Goal: Use online tool/utility: Utilize a website feature to perform a specific function

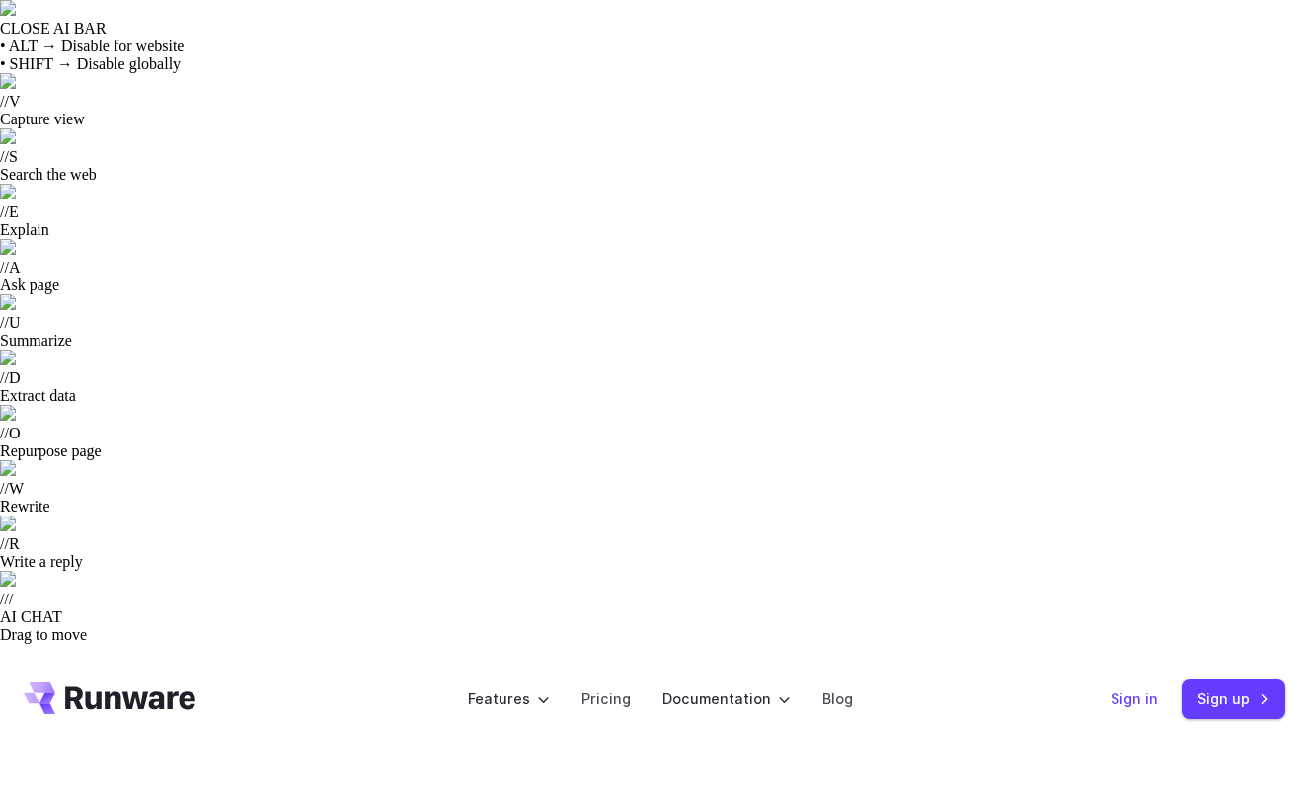
click at [1127, 687] on link "Sign in" at bounding box center [1134, 698] width 47 height 23
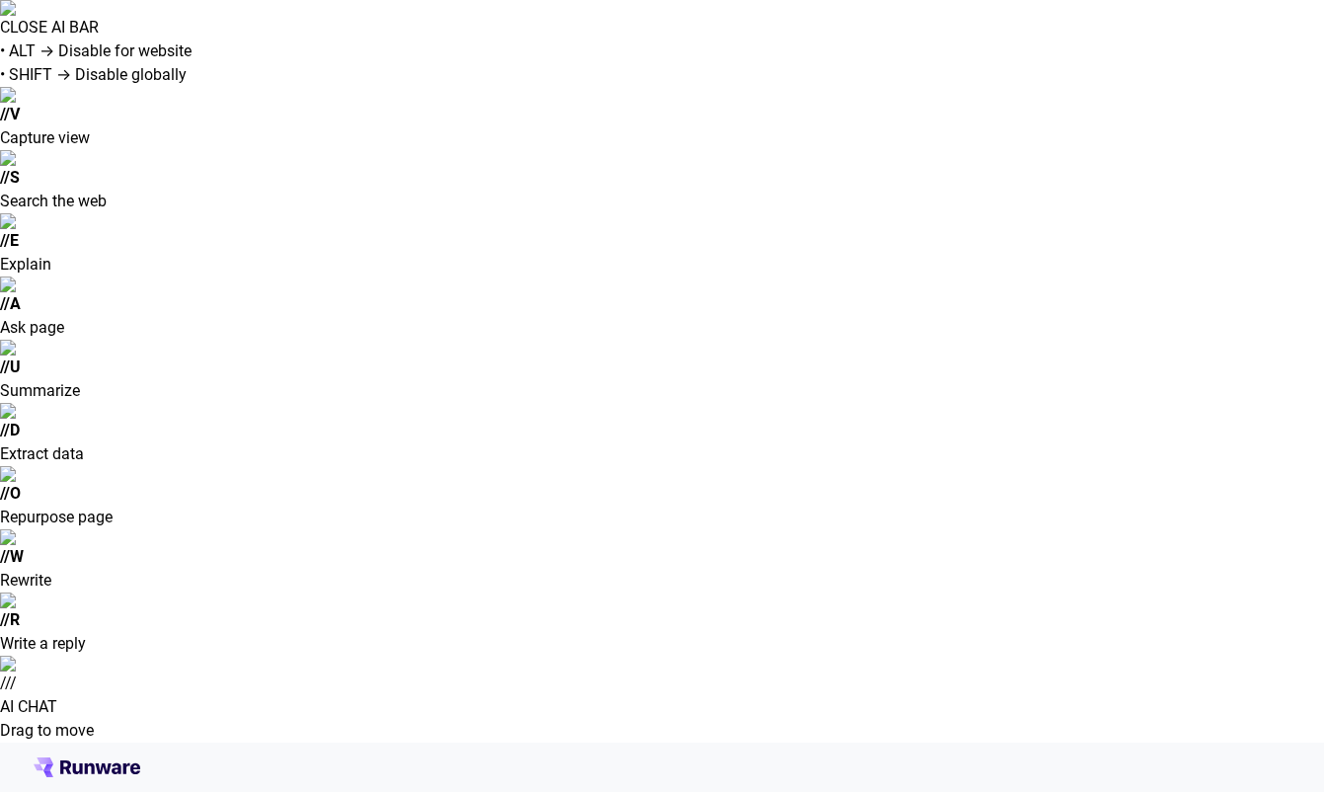
type input "**********"
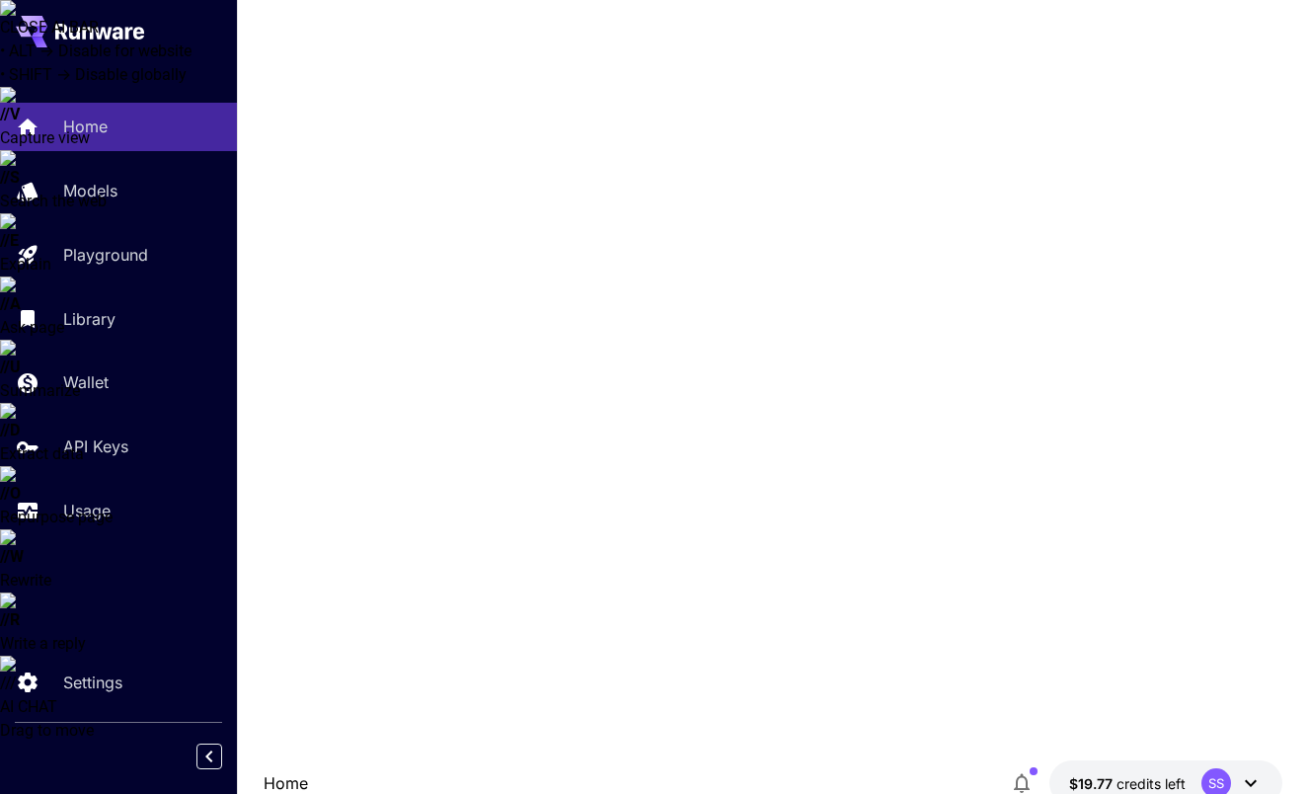
click at [85, 193] on p "Models" at bounding box center [90, 191] width 54 height 24
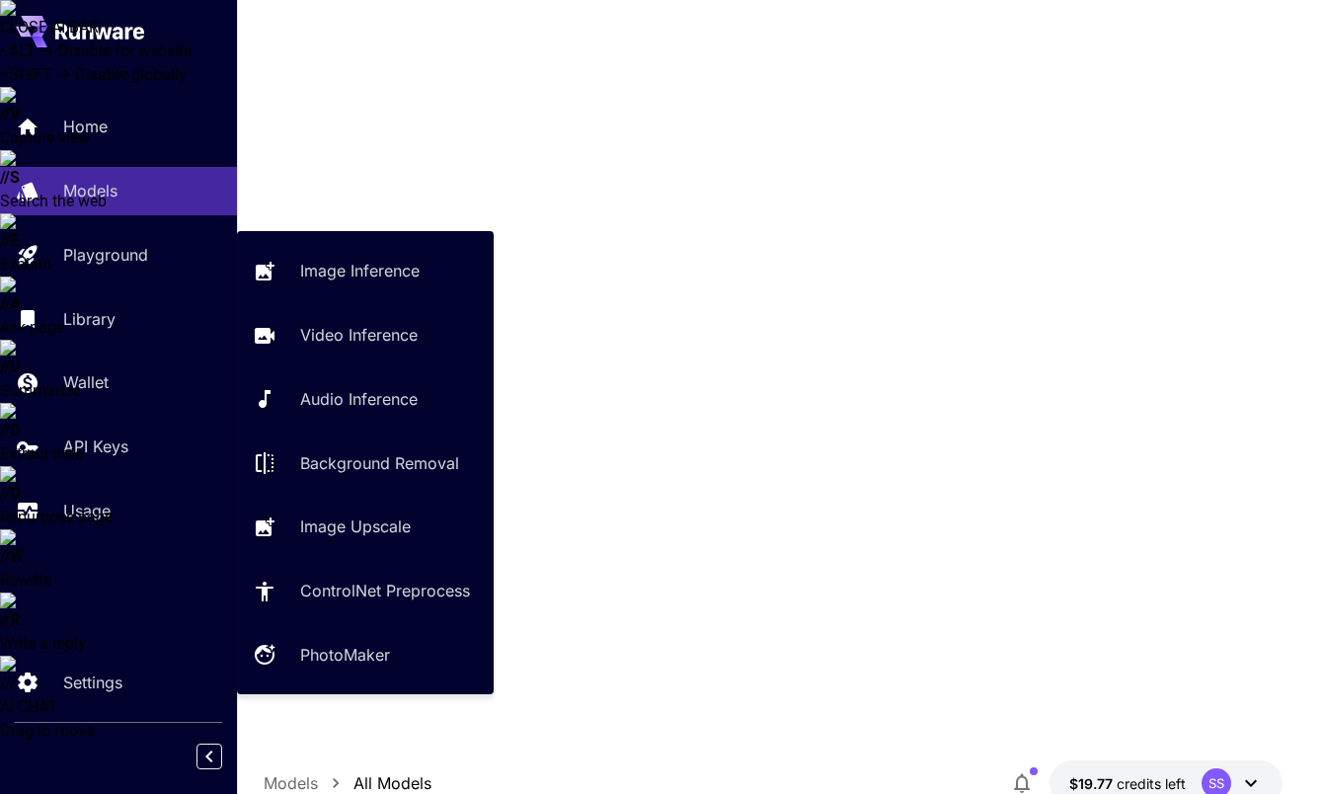
click at [397, 268] on p "Image Inference" at bounding box center [359, 271] width 119 height 24
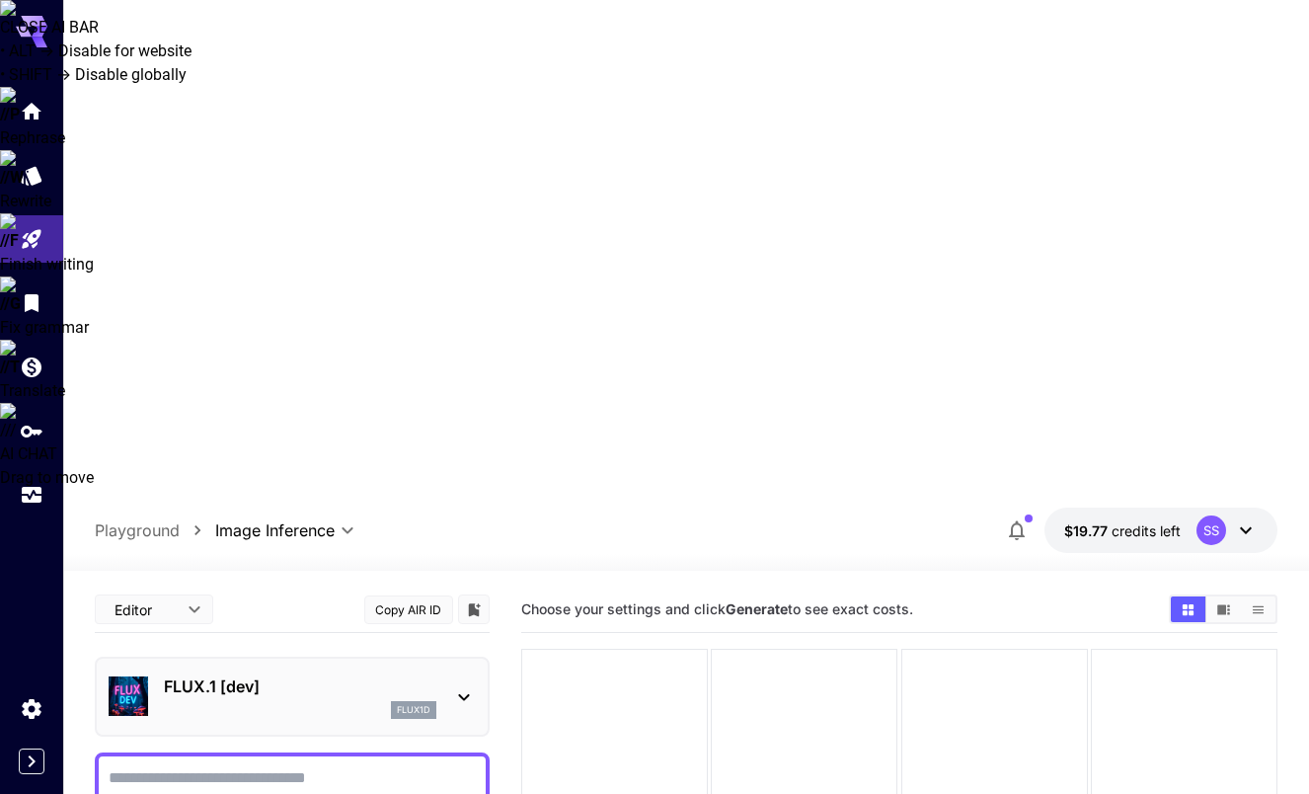
click at [253, 766] on textarea "Negative Prompt" at bounding box center [292, 789] width 367 height 47
click at [464, 685] on icon at bounding box center [464, 697] width 24 height 24
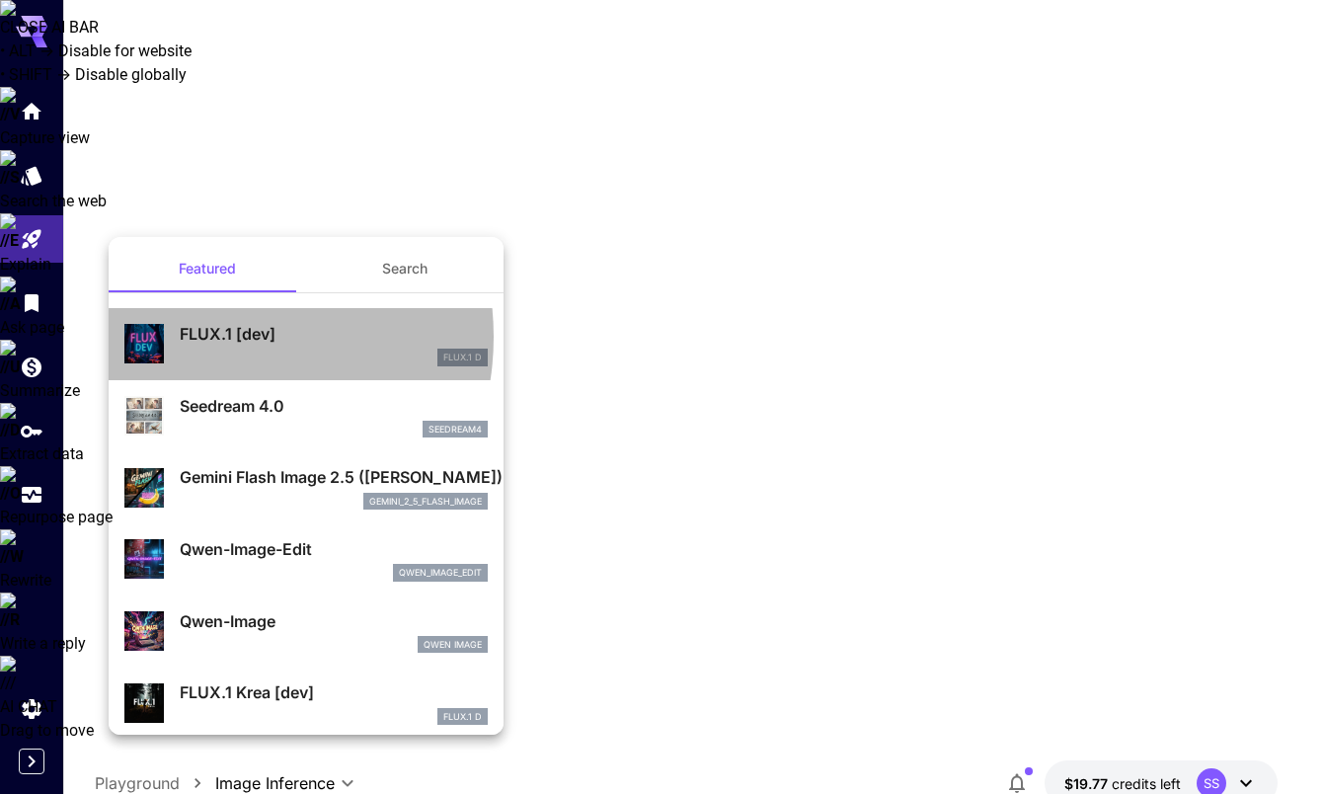
click at [207, 337] on p "FLUX.1 [dev]" at bounding box center [334, 334] width 308 height 24
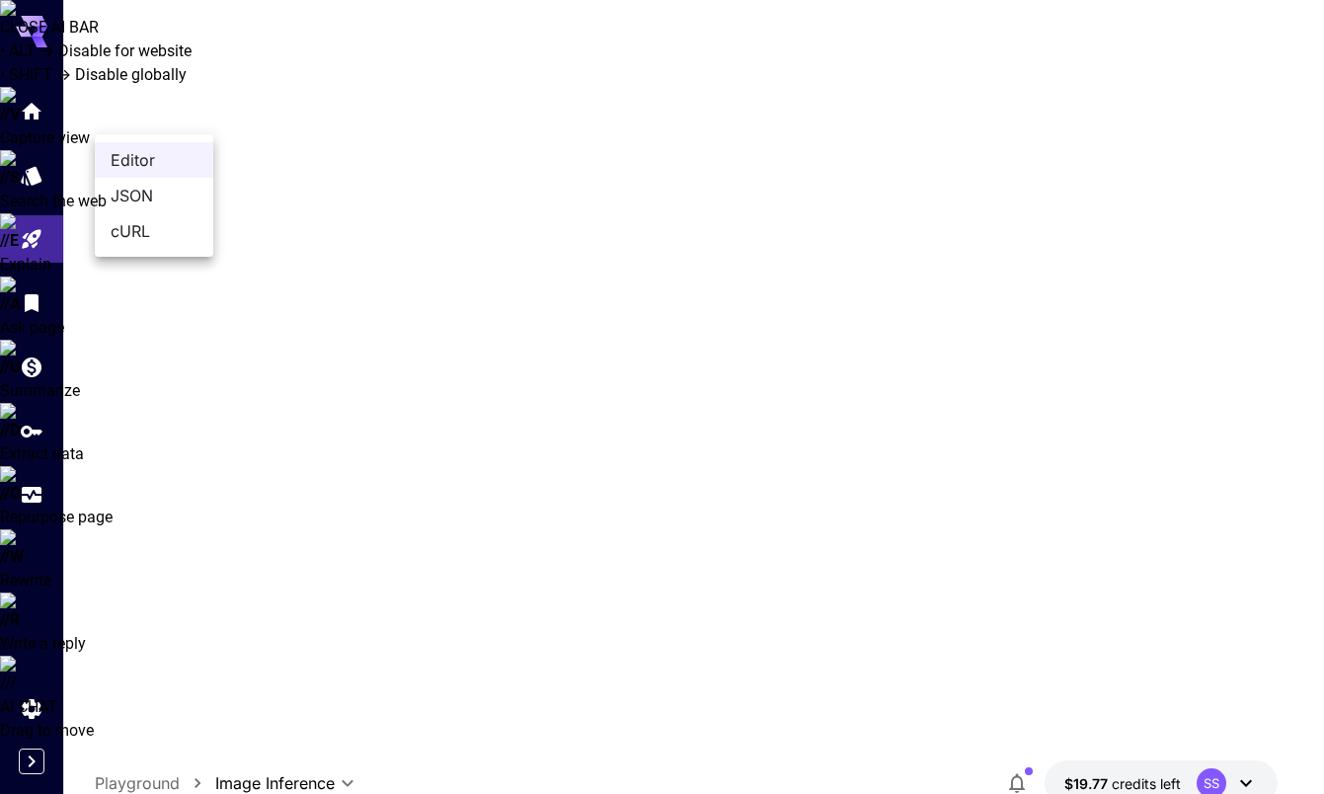
click at [137, 232] on span "cURL" at bounding box center [154, 231] width 87 height 24
type input "****"
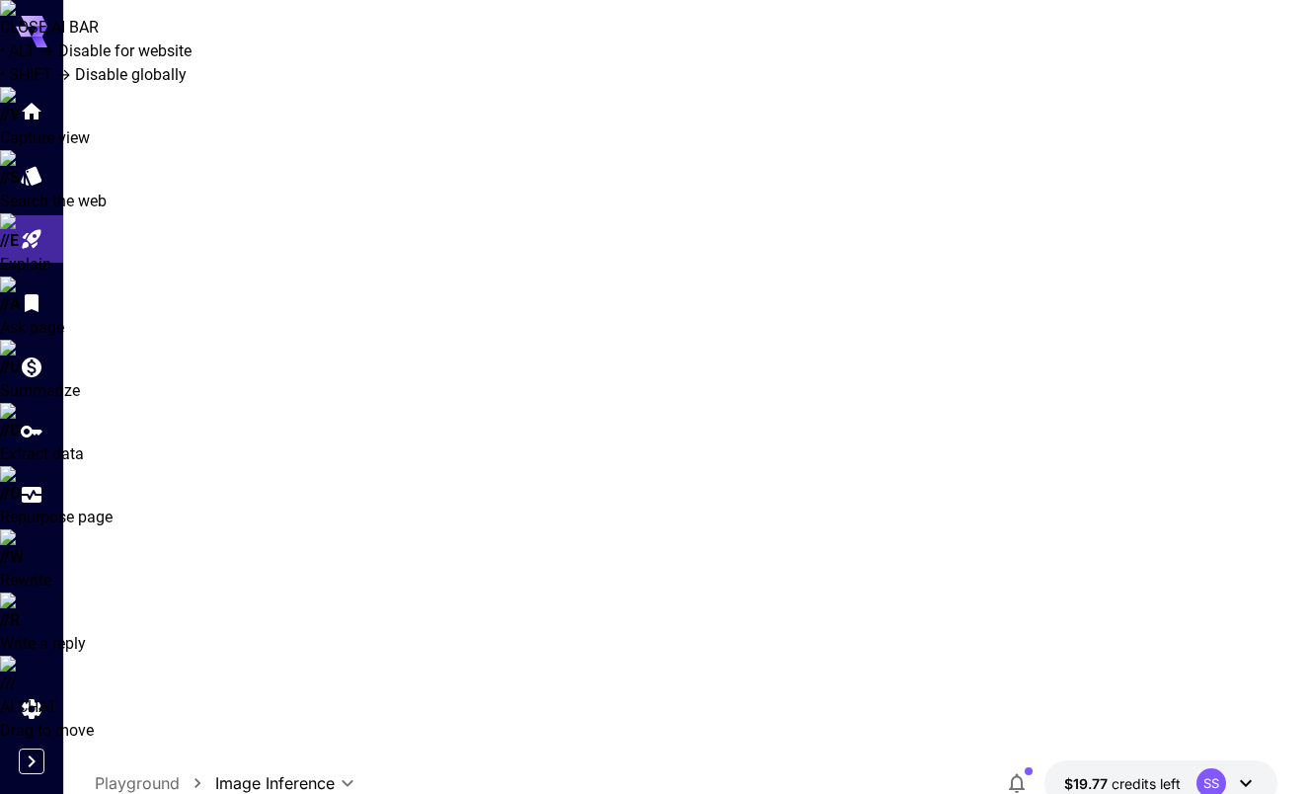
drag, startPoint x: 156, startPoint y: 334, endPoint x: 302, endPoint y: 493, distance: 215.9
type textarea "**********"
drag, startPoint x: 224, startPoint y: 766, endPoint x: 158, endPoint y: 313, distance: 458.0
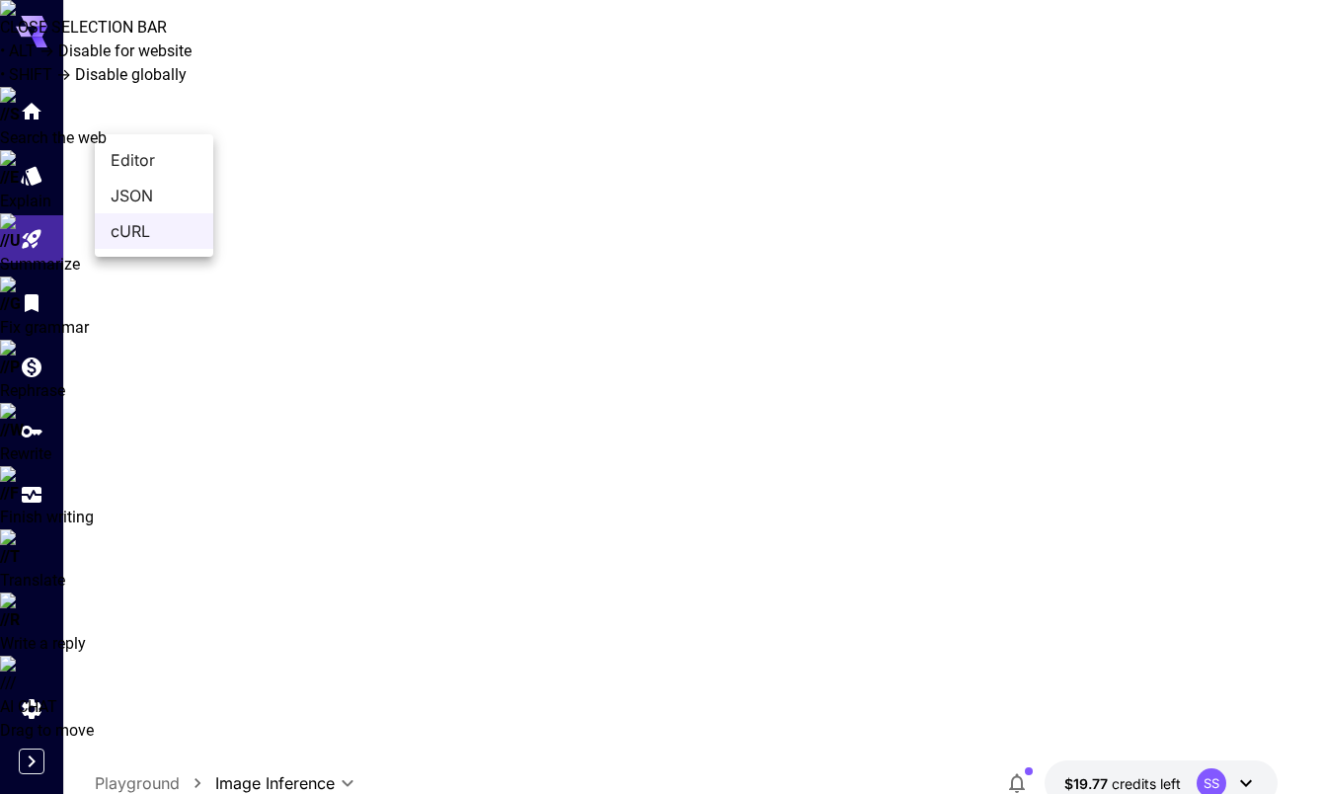
click at [128, 195] on span "JSON" at bounding box center [154, 196] width 87 height 24
click at [130, 161] on span "Editor" at bounding box center [154, 160] width 87 height 24
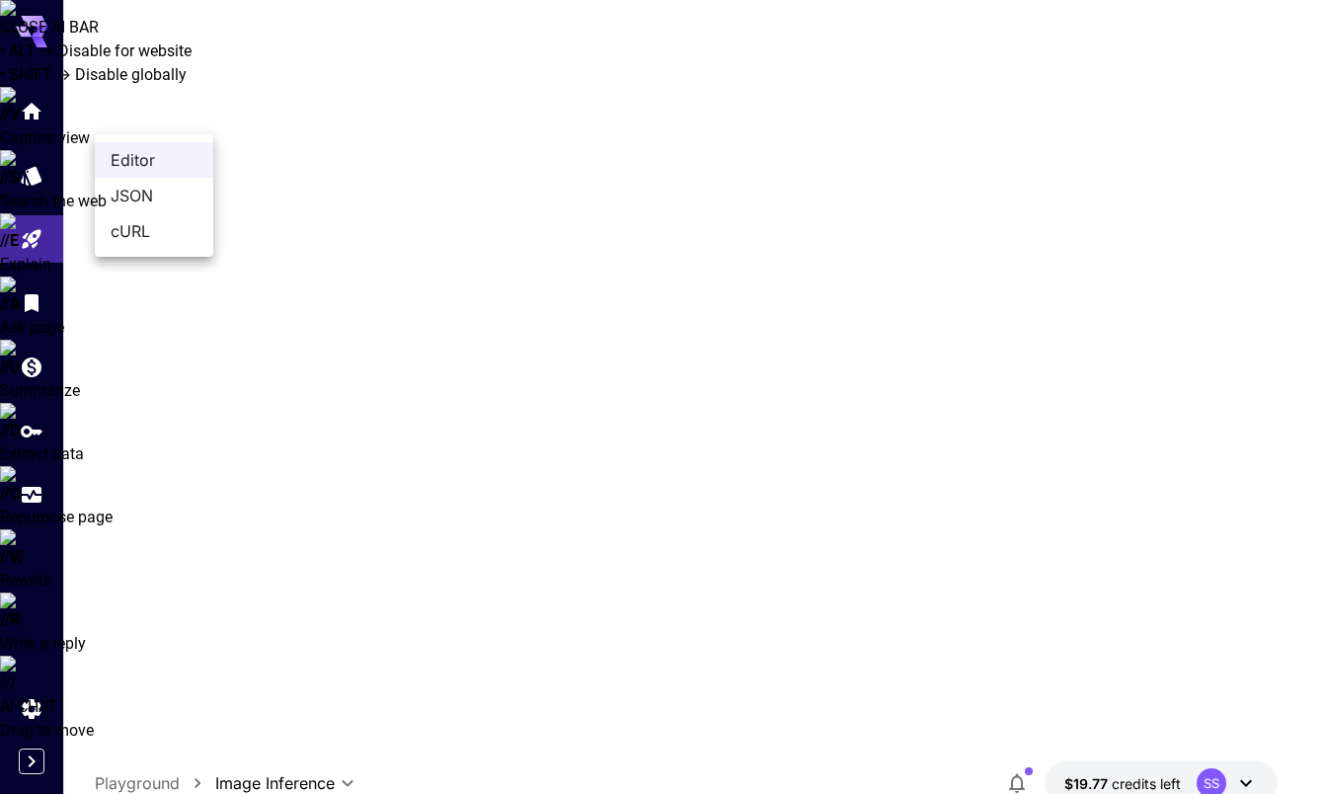
click at [142, 197] on span "JSON" at bounding box center [154, 196] width 87 height 24
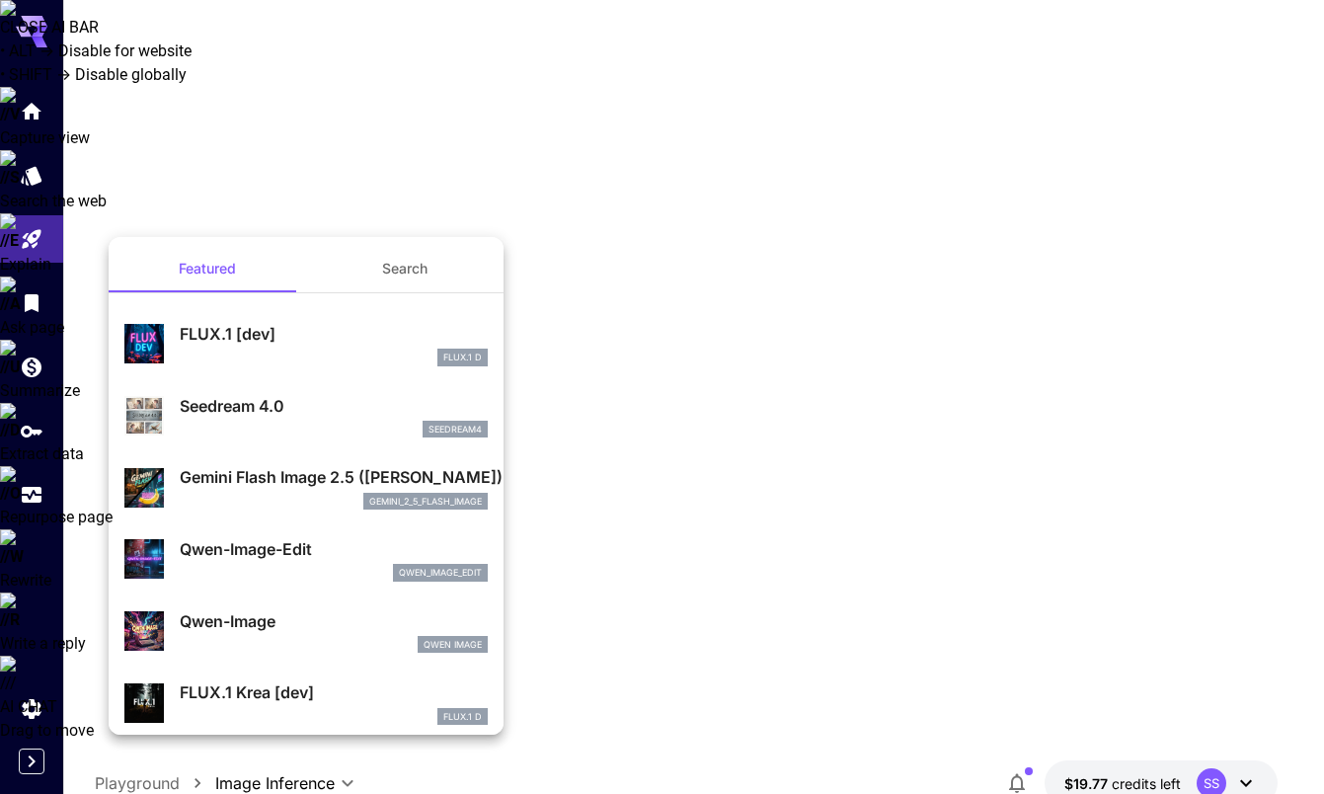
click at [195, 120] on div at bounding box center [662, 397] width 1324 height 794
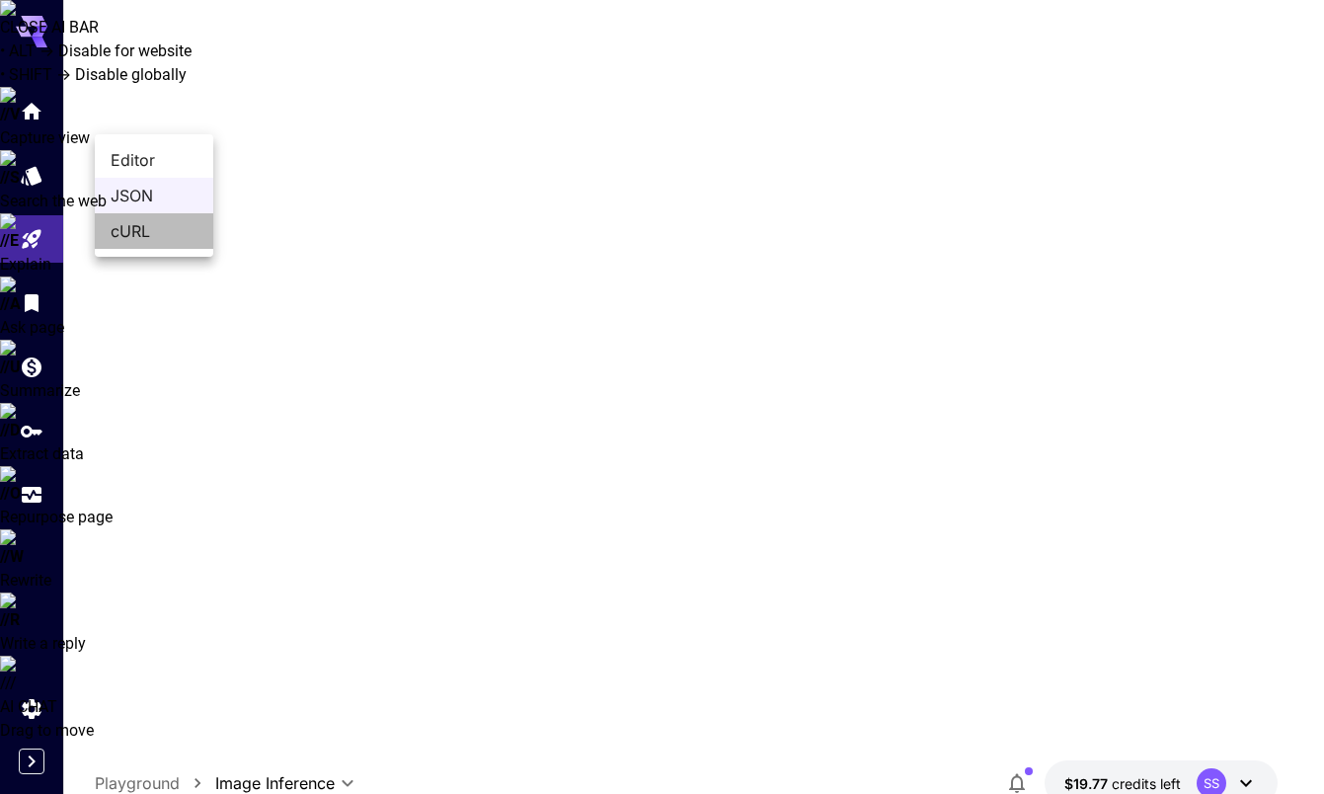
click at [139, 226] on span "cURL" at bounding box center [154, 231] width 87 height 24
click at [127, 189] on span "JSON" at bounding box center [154, 196] width 87 height 24
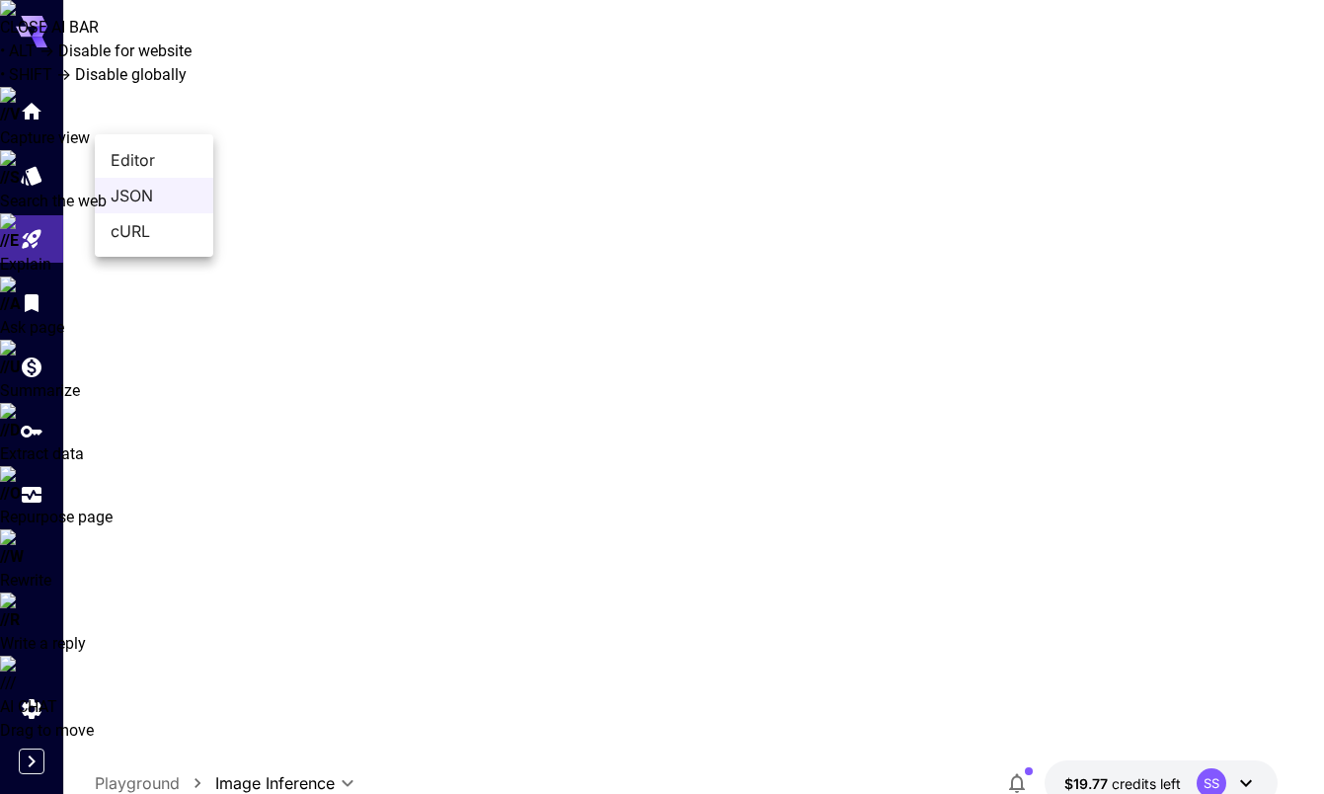
click at [143, 156] on span "Editor" at bounding box center [154, 160] width 87 height 24
type input "****"
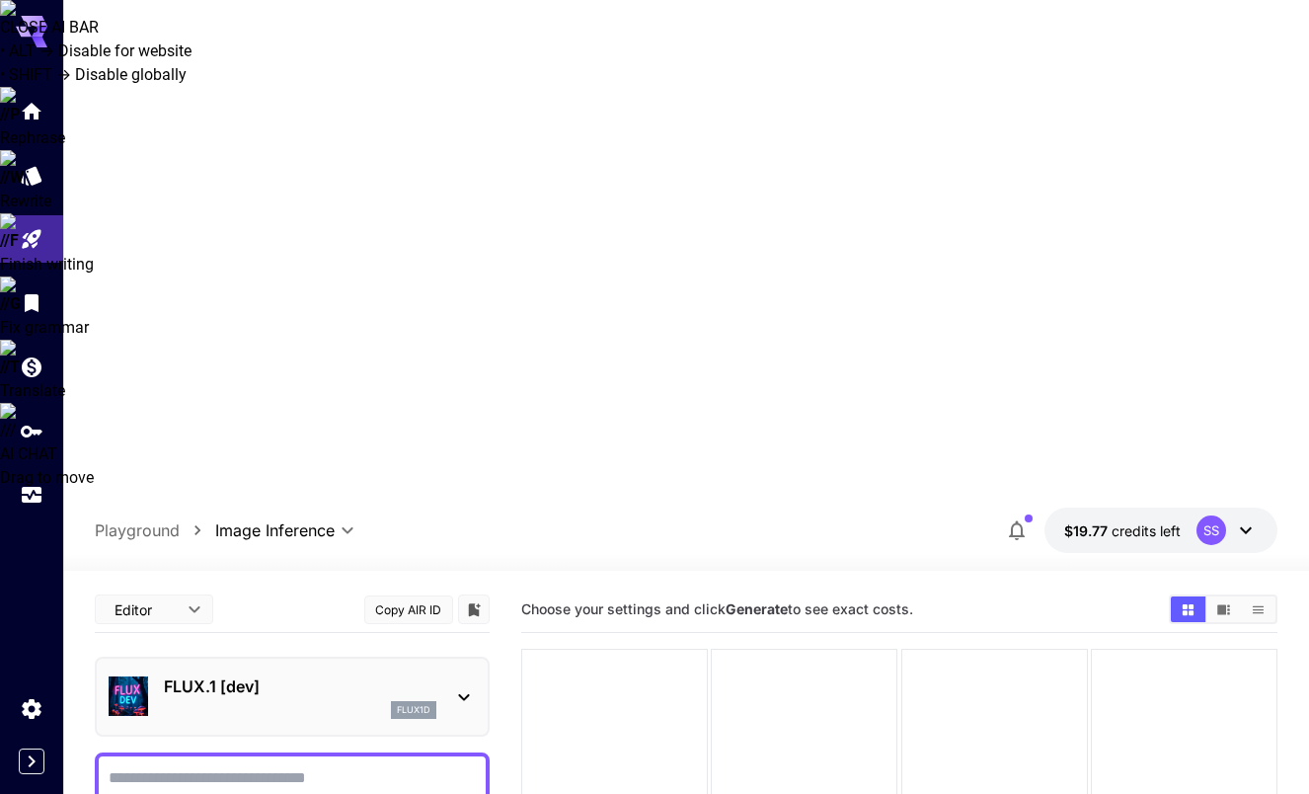
click at [226, 766] on textarea "Negative Prompt" at bounding box center [292, 789] width 367 height 47
click at [130, 518] on p "Playground" at bounding box center [137, 530] width 85 height 24
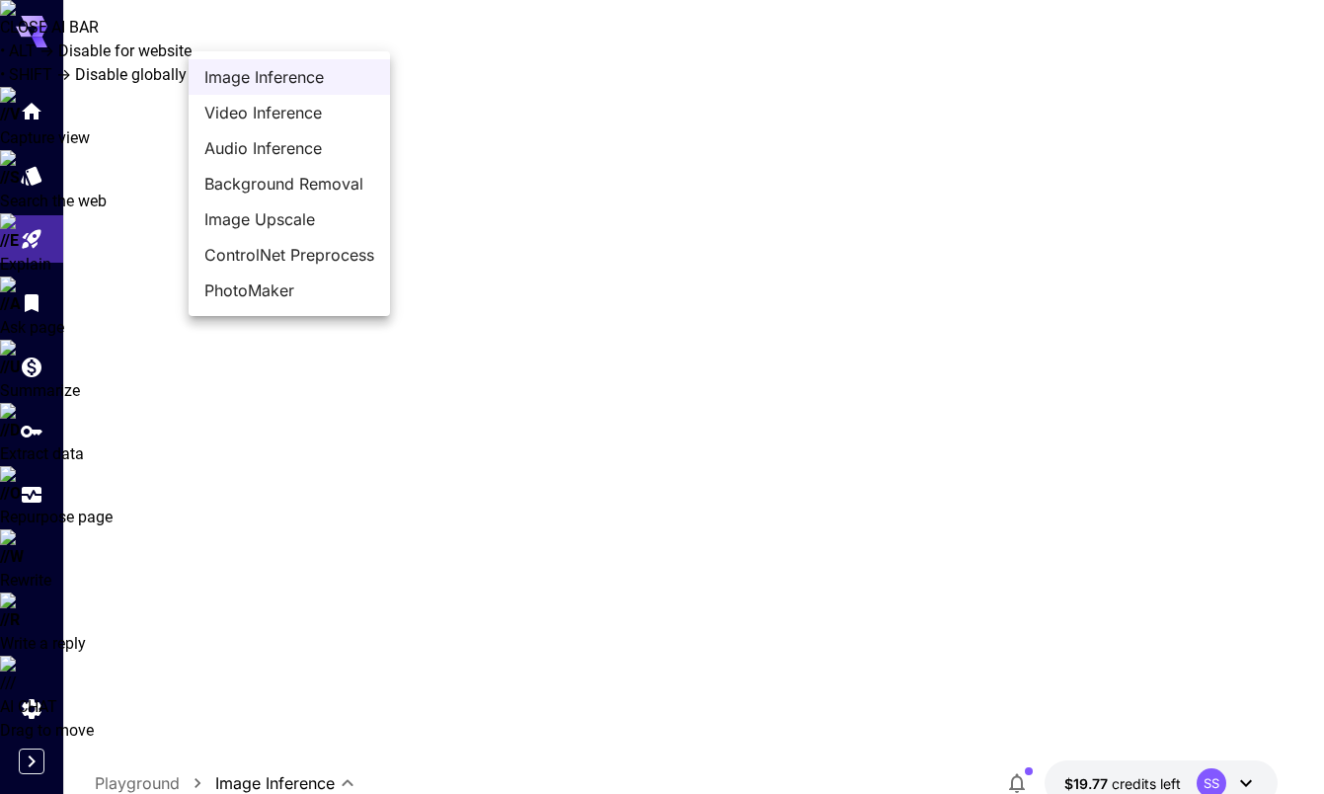
click at [642, 53] on div at bounding box center [662, 397] width 1324 height 794
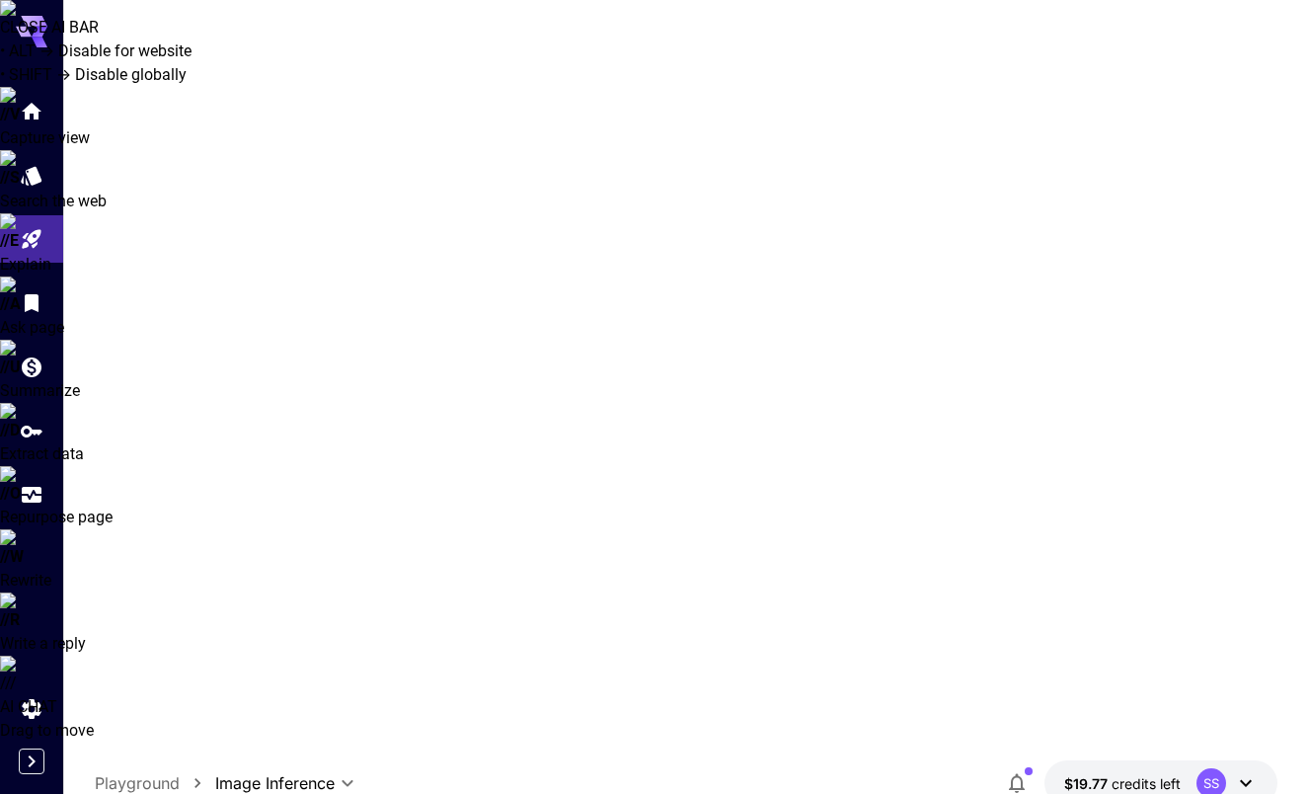
click at [26, 175] on icon "Models" at bounding box center [32, 176] width 24 height 24
click at [122, 771] on p "Models" at bounding box center [122, 783] width 54 height 24
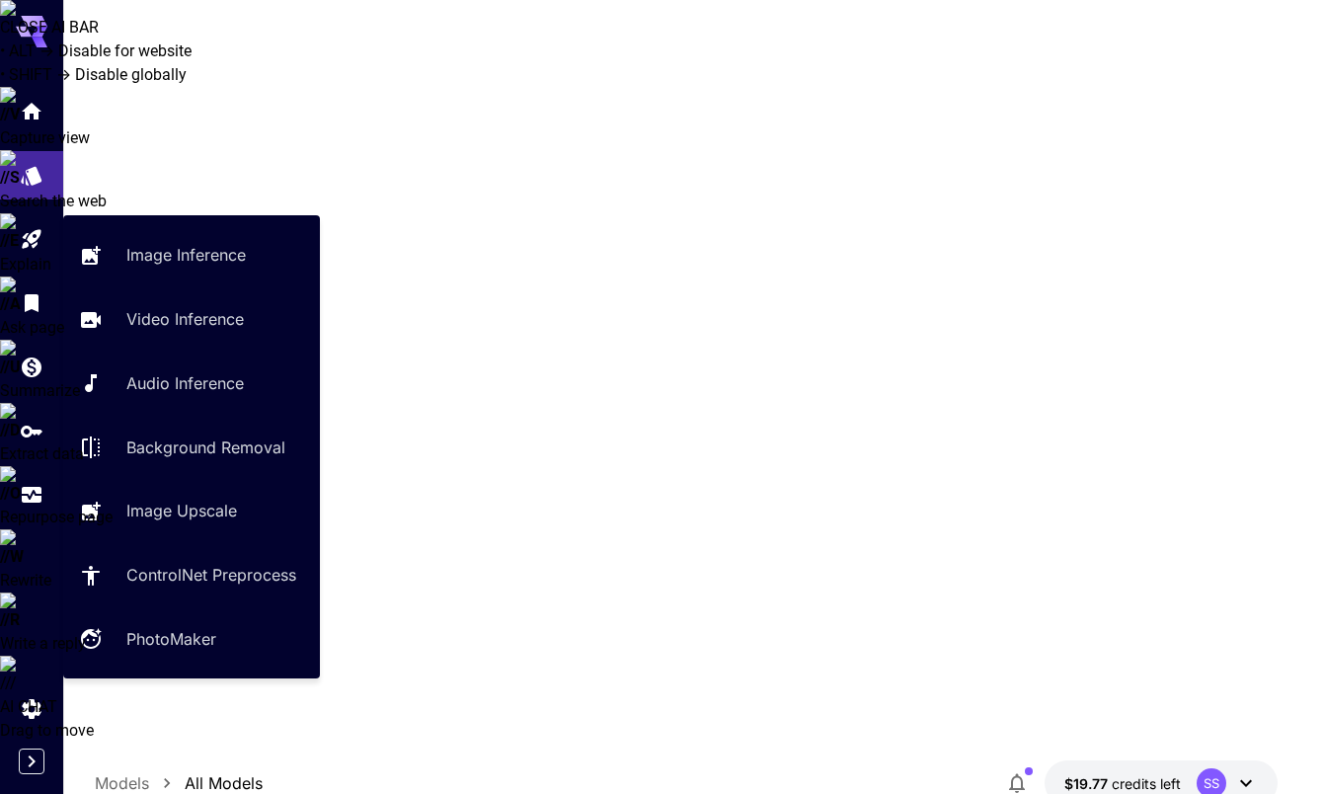
click at [181, 248] on p "Image Inference" at bounding box center [185, 255] width 119 height 24
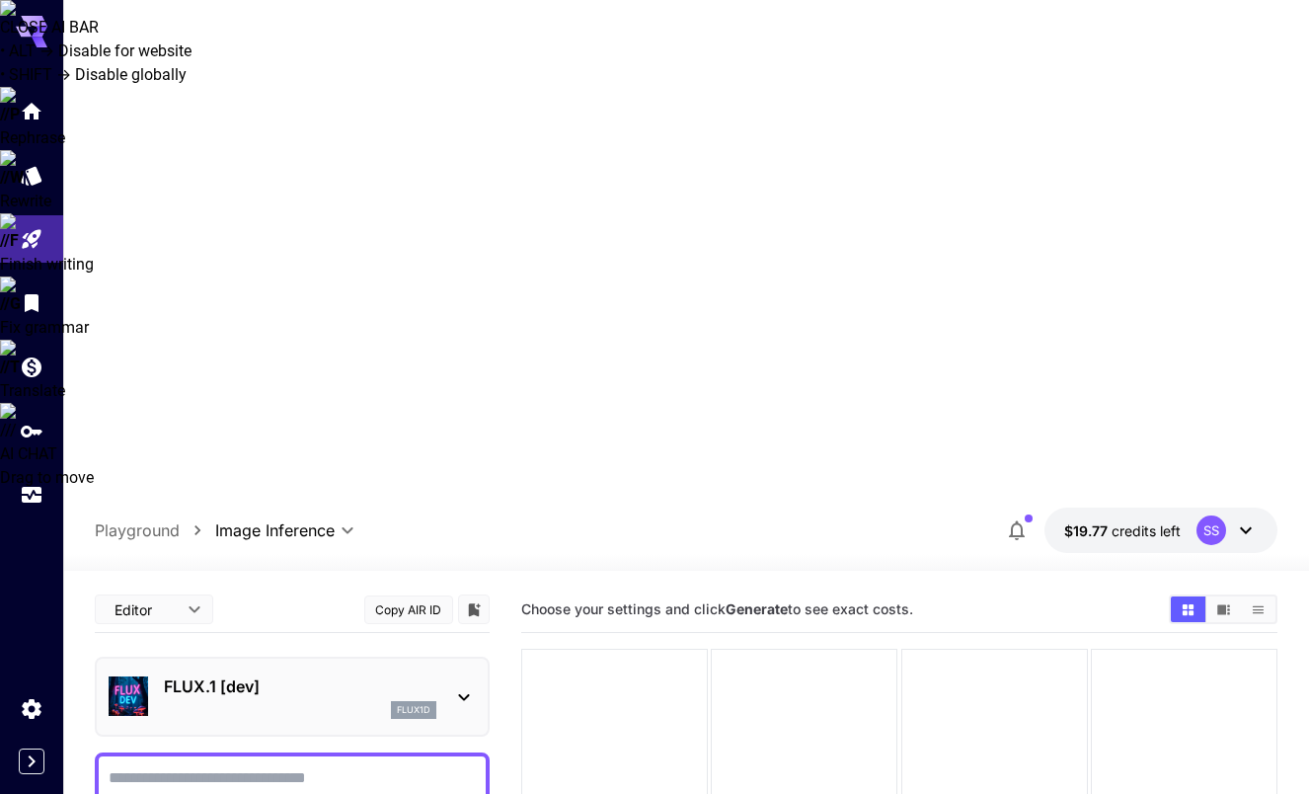
click at [463, 685] on icon at bounding box center [464, 697] width 24 height 24
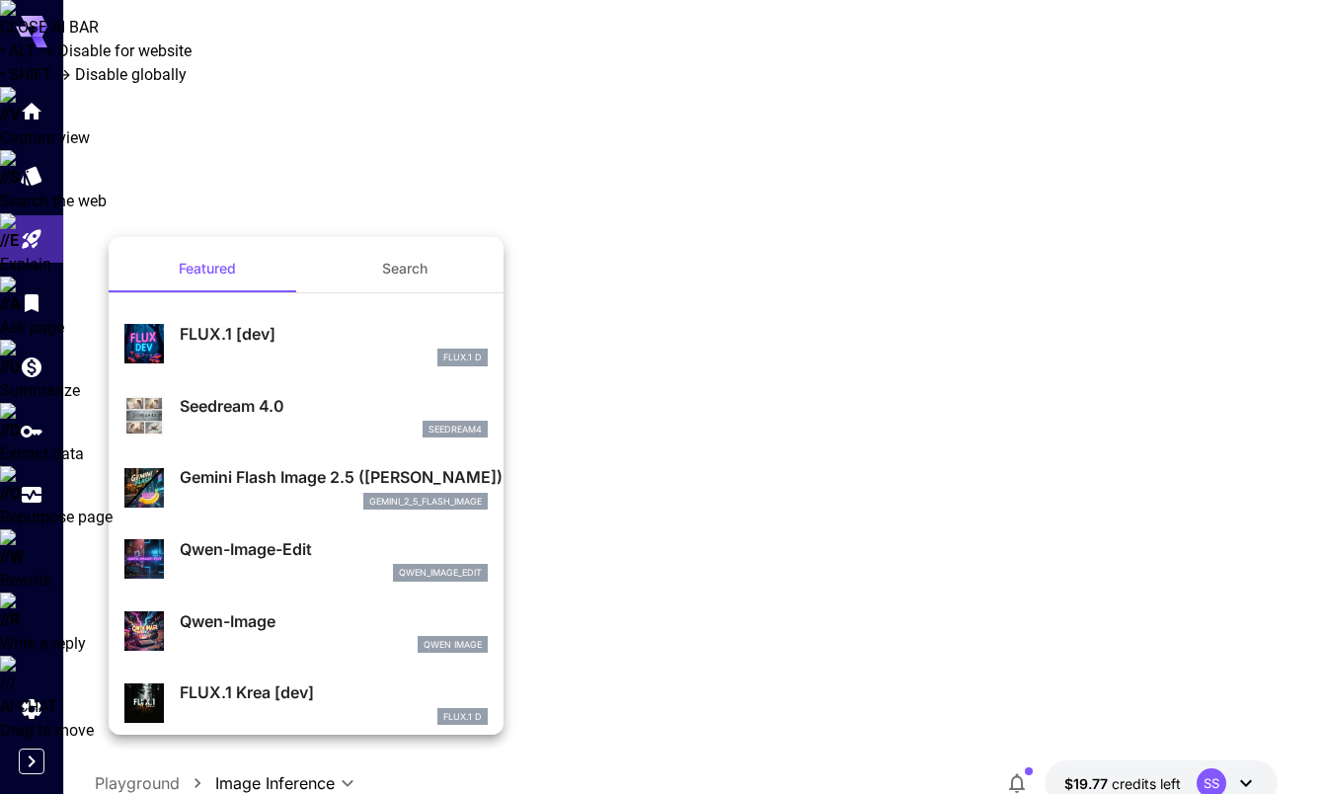
click at [221, 407] on p "Seedream 4.0" at bounding box center [334, 406] width 308 height 24
type input "**********"
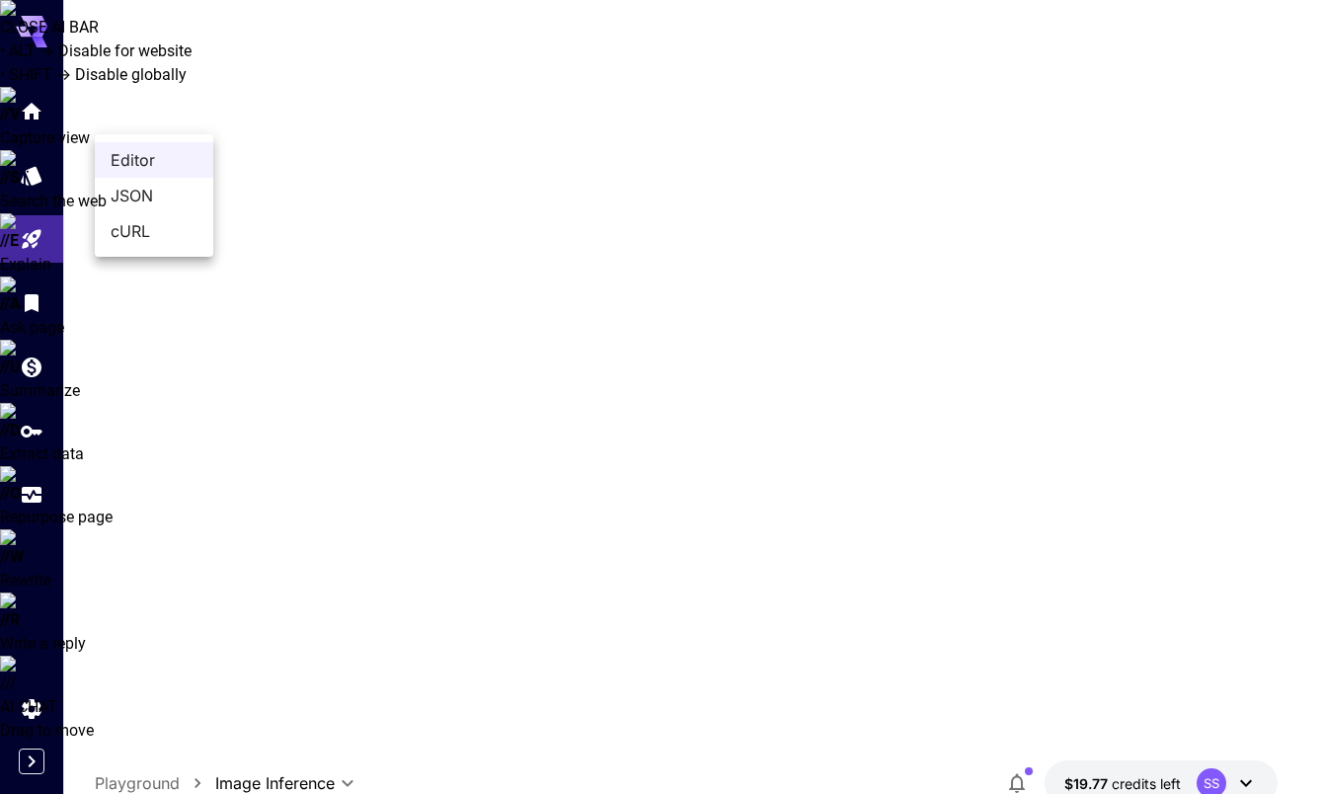
click at [137, 228] on span "cURL" at bounding box center [154, 231] width 87 height 24
type input "****"
